Goal: Go to known website: Access a specific website the user already knows

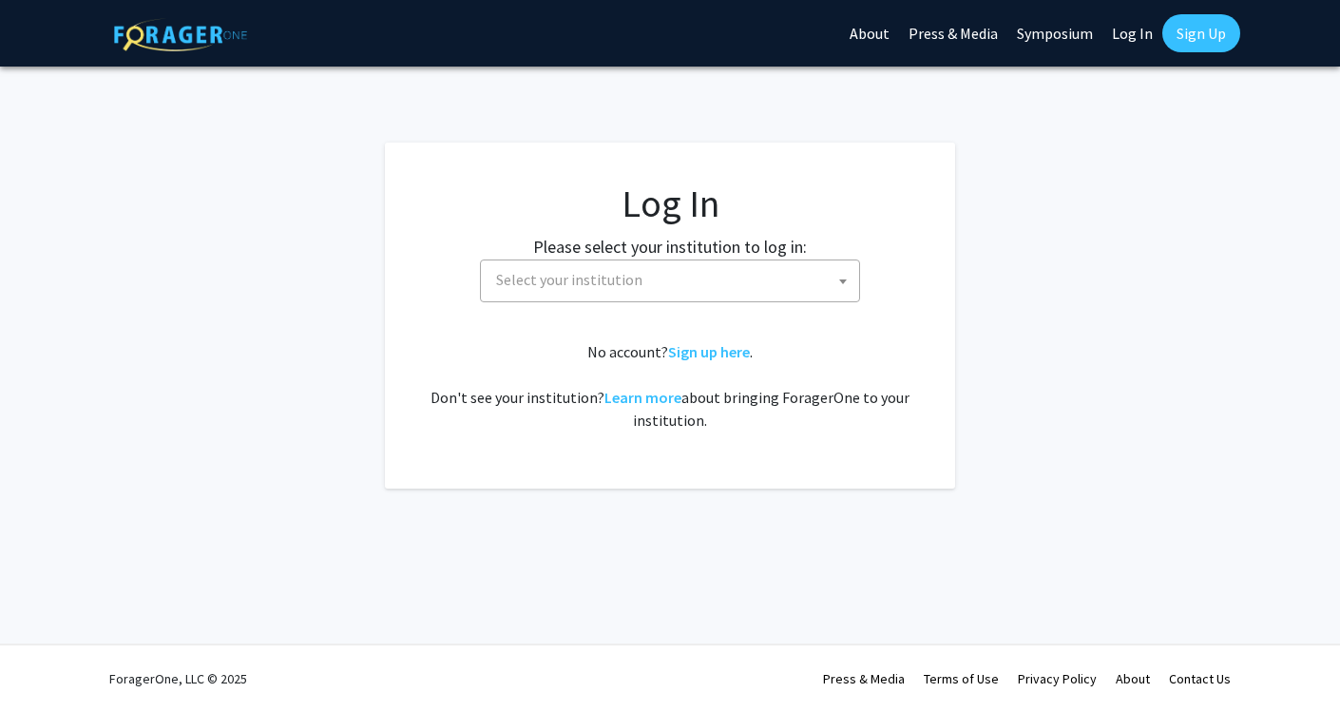
select select
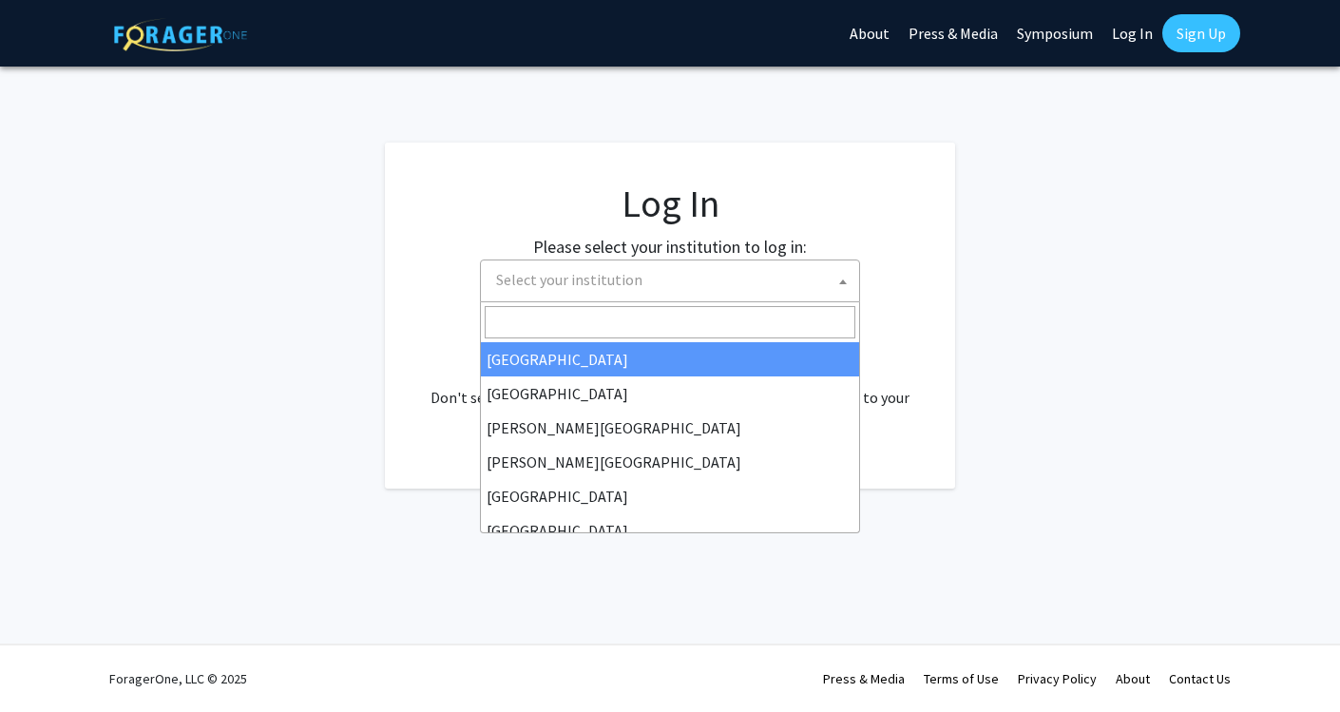
click at [789, 279] on span "Select your institution" at bounding box center [674, 279] width 371 height 39
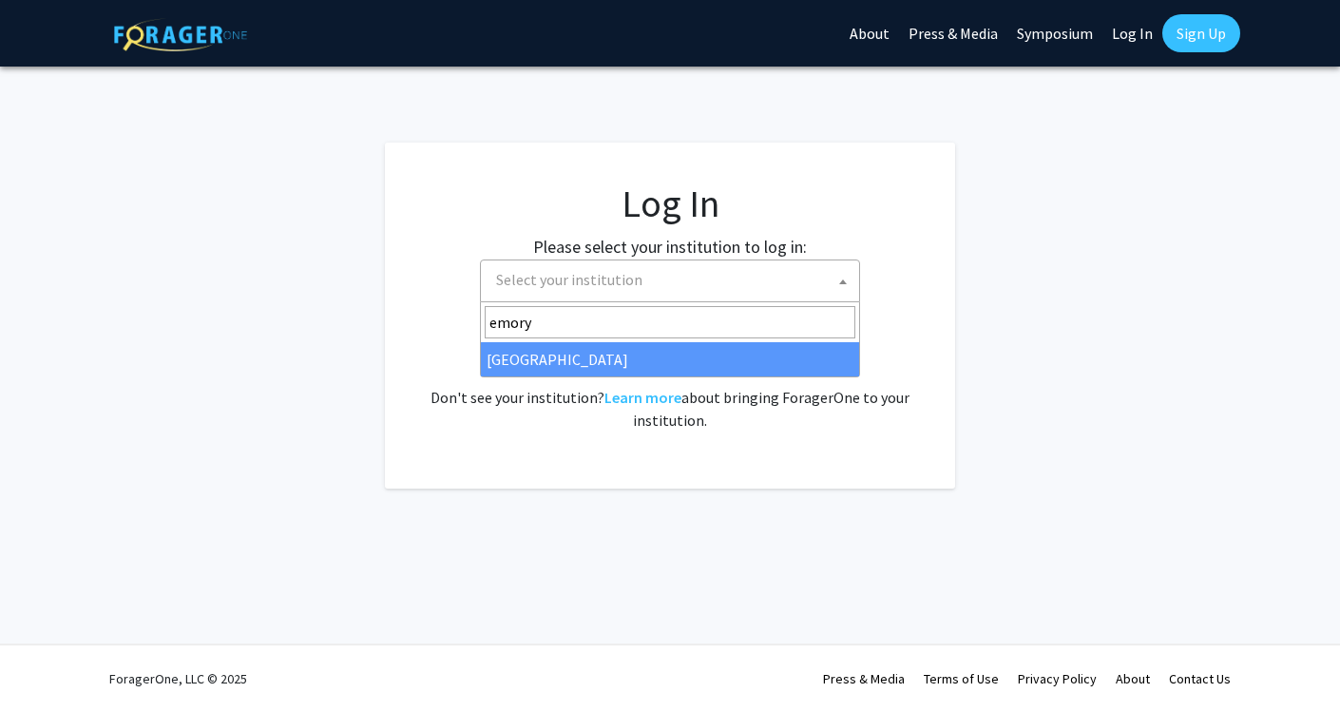
type input "emory"
select select "12"
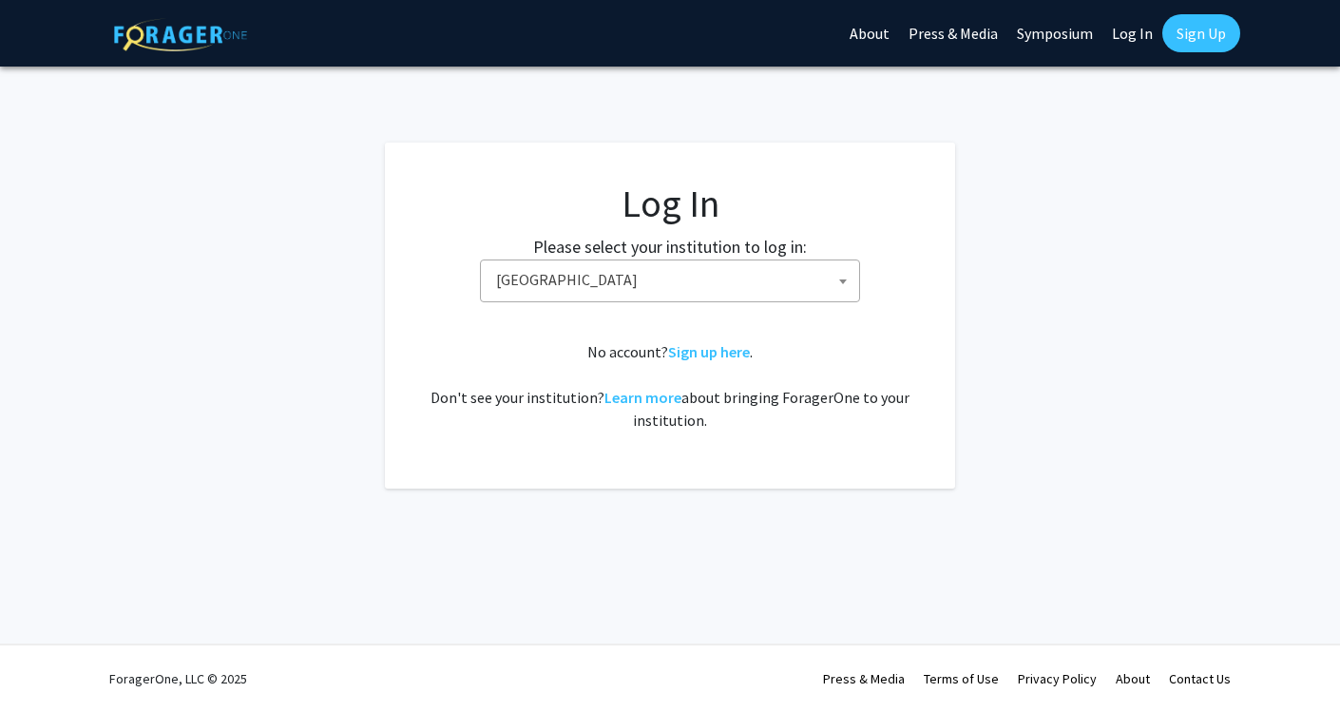
click at [1033, 150] on fg-login "Log In Please select your institution to log in: [GEOGRAPHIC_DATA] [GEOGRAPHIC_…" at bounding box center [670, 316] width 1340 height 346
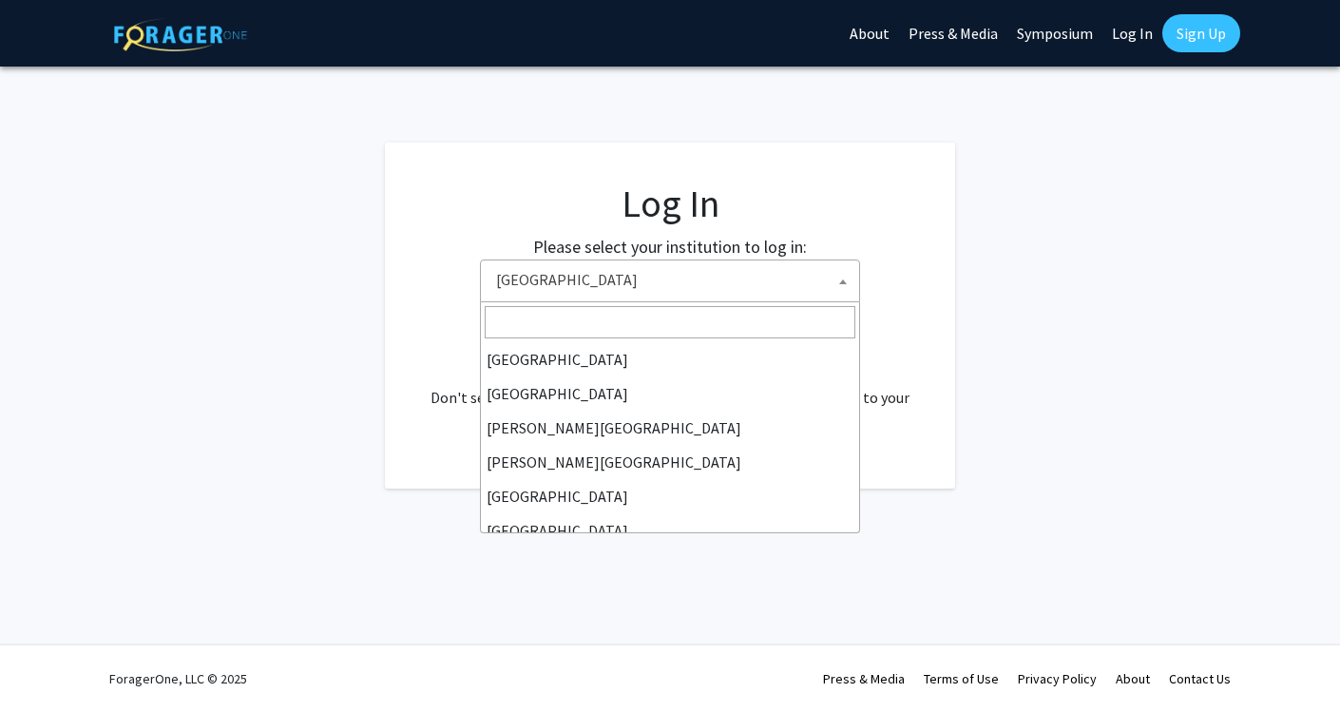
click at [781, 285] on span "[GEOGRAPHIC_DATA]" at bounding box center [674, 279] width 371 height 39
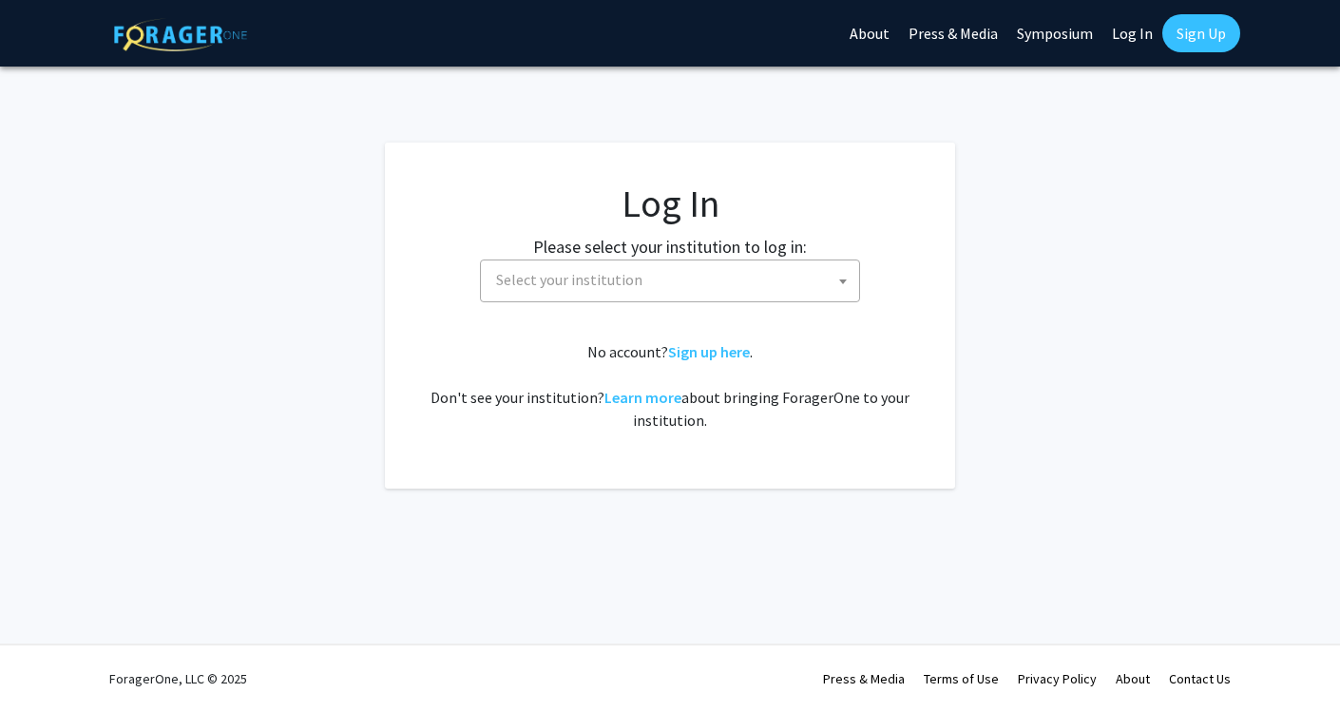
select select
click at [759, 295] on span "Select your institution" at bounding box center [674, 279] width 371 height 39
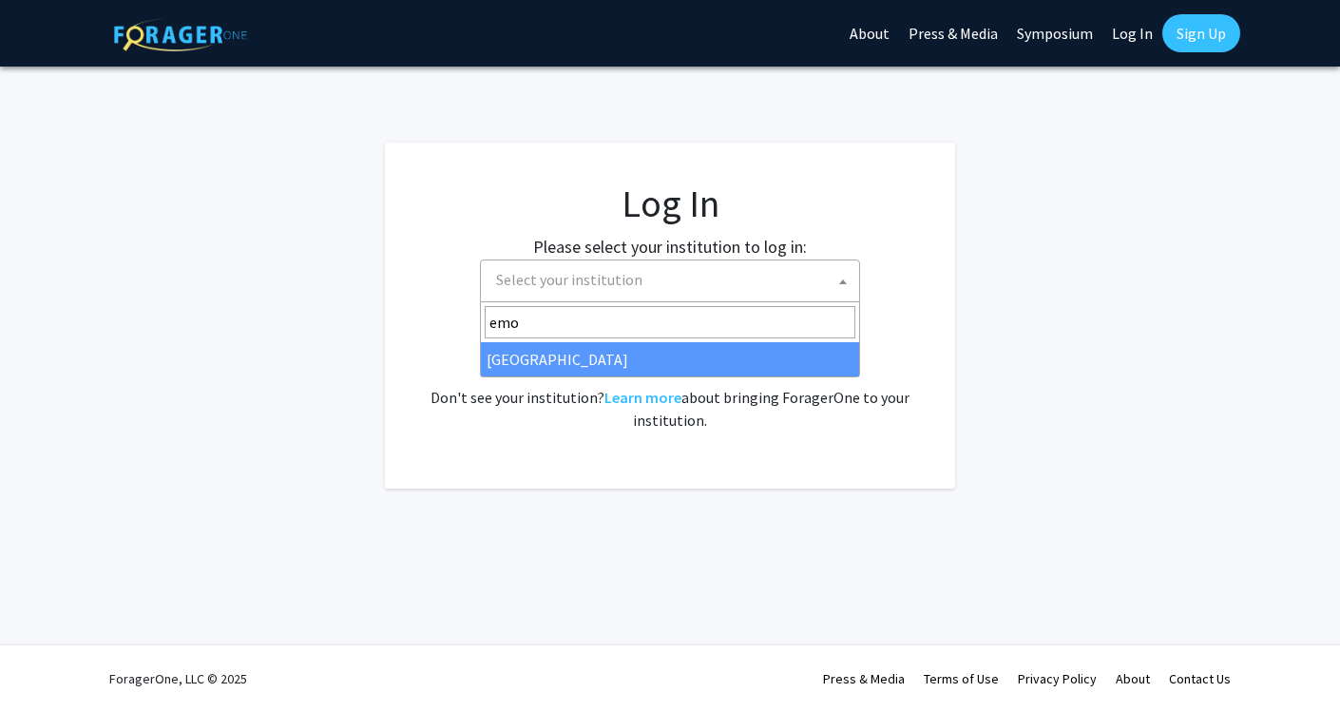
type input "emo"
select select "12"
